Goal: Check status: Check status

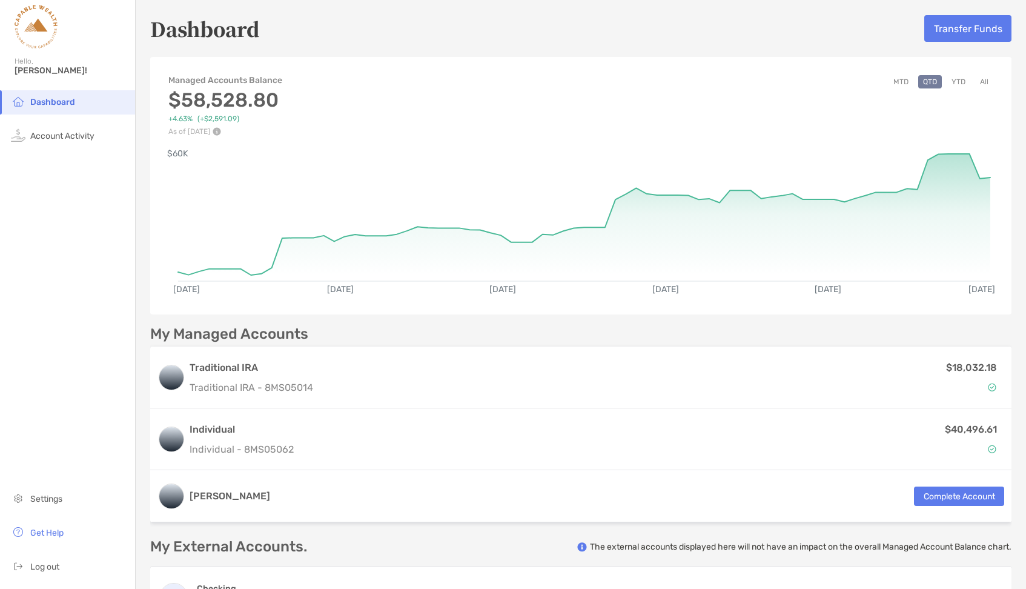
scroll to position [7, 0]
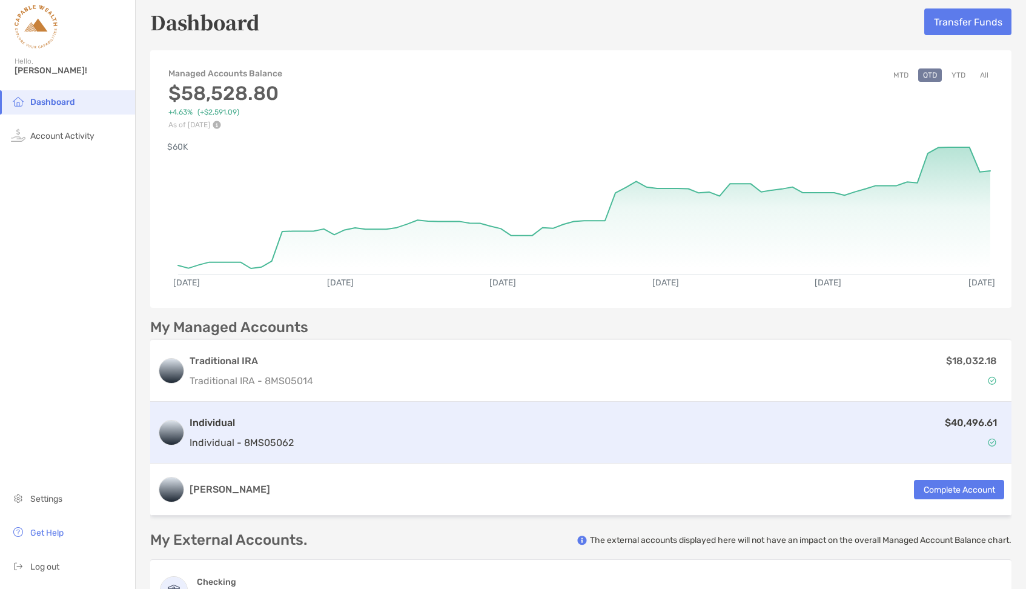
click at [975, 446] on div "$40,496.61" at bounding box center [652, 432] width 706 height 35
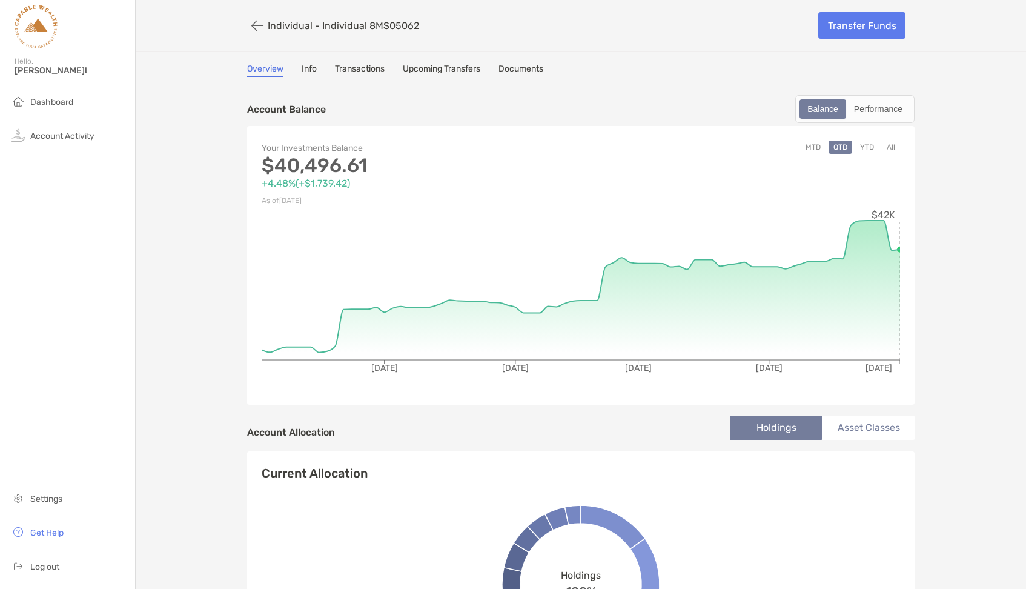
click at [562, 197] on p "As of [DATE]" at bounding box center [421, 200] width 319 height 15
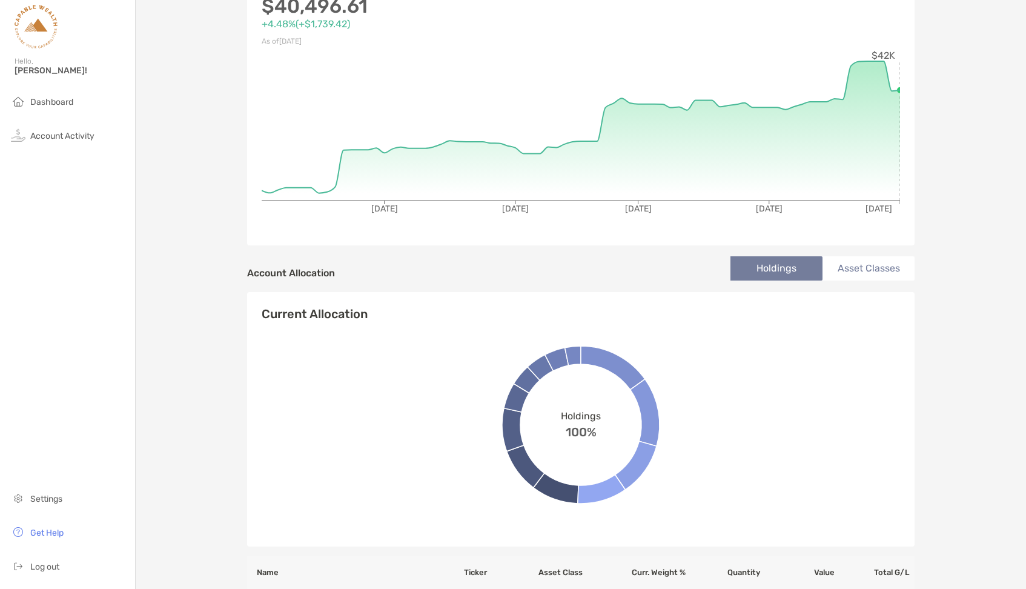
scroll to position [162, 0]
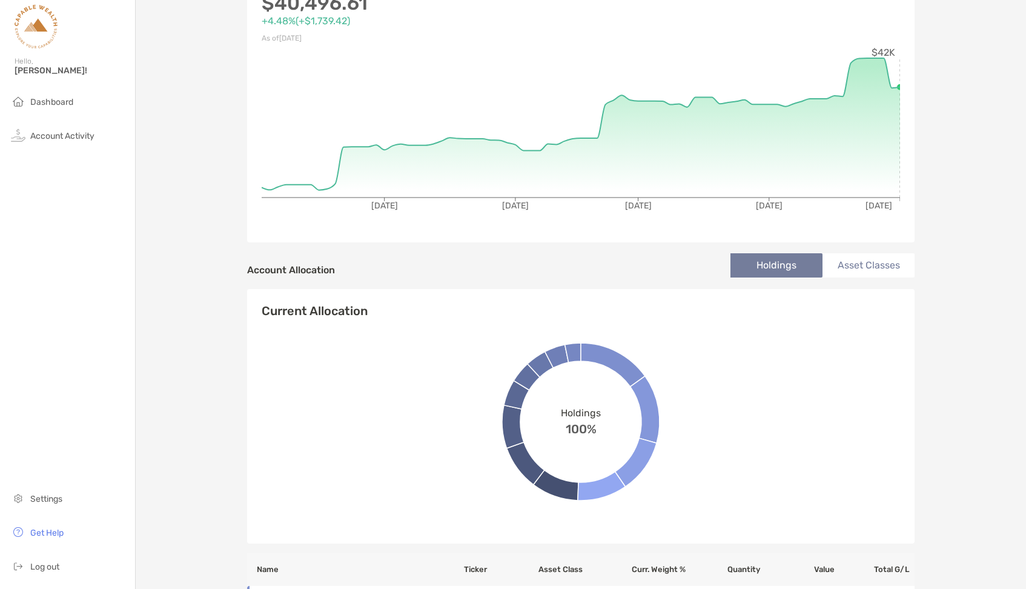
click at [880, 261] on li "Asset Classes" at bounding box center [869, 265] width 92 height 24
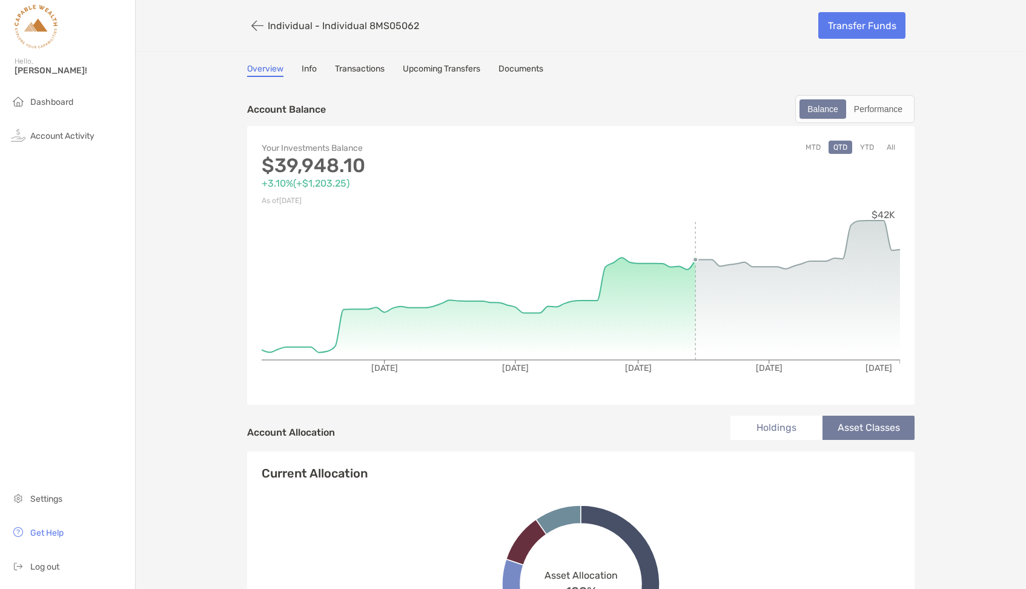
scroll to position [0, 0]
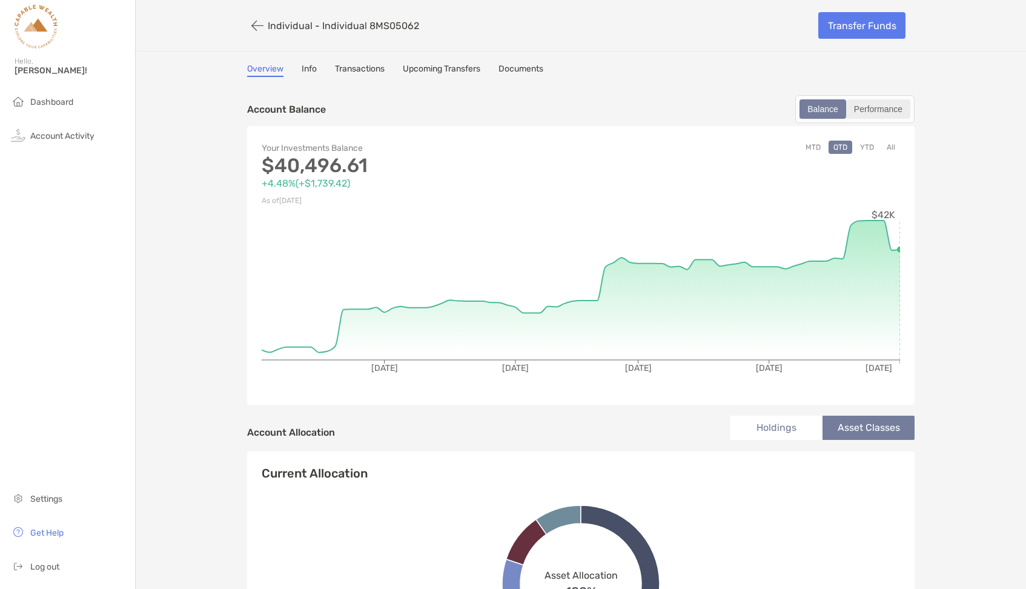
click at [863, 110] on div "Performance" at bounding box center [879, 109] width 62 height 17
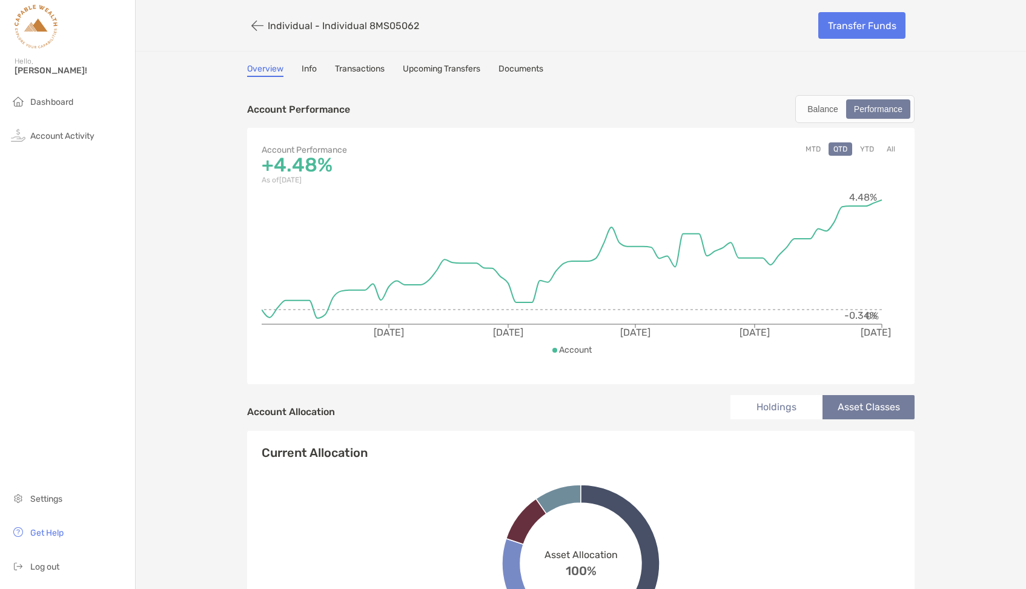
click at [309, 72] on link "Info" at bounding box center [309, 70] width 15 height 13
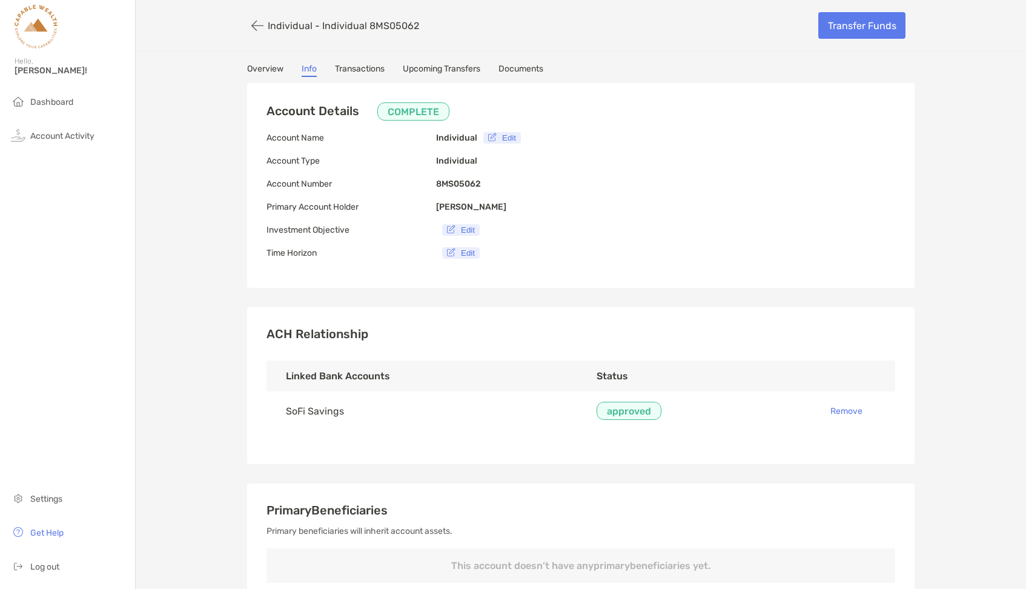
click at [261, 77] on div "Overview Info Transactions Upcoming Transfers Documents Account Details COMPLET…" at bounding box center [581, 494] width 692 height 861
click at [256, 21] on icon "button" at bounding box center [257, 26] width 12 height 14
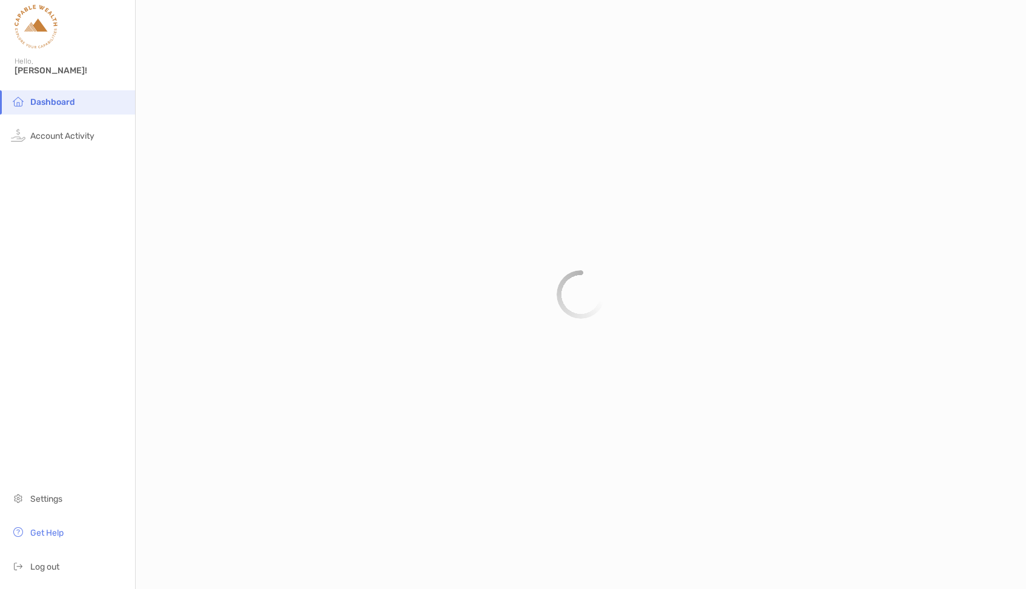
click at [110, 117] on ul "Dashboard Account Activity" at bounding box center [67, 124] width 135 height 68
